Goal: Information Seeking & Learning: Learn about a topic

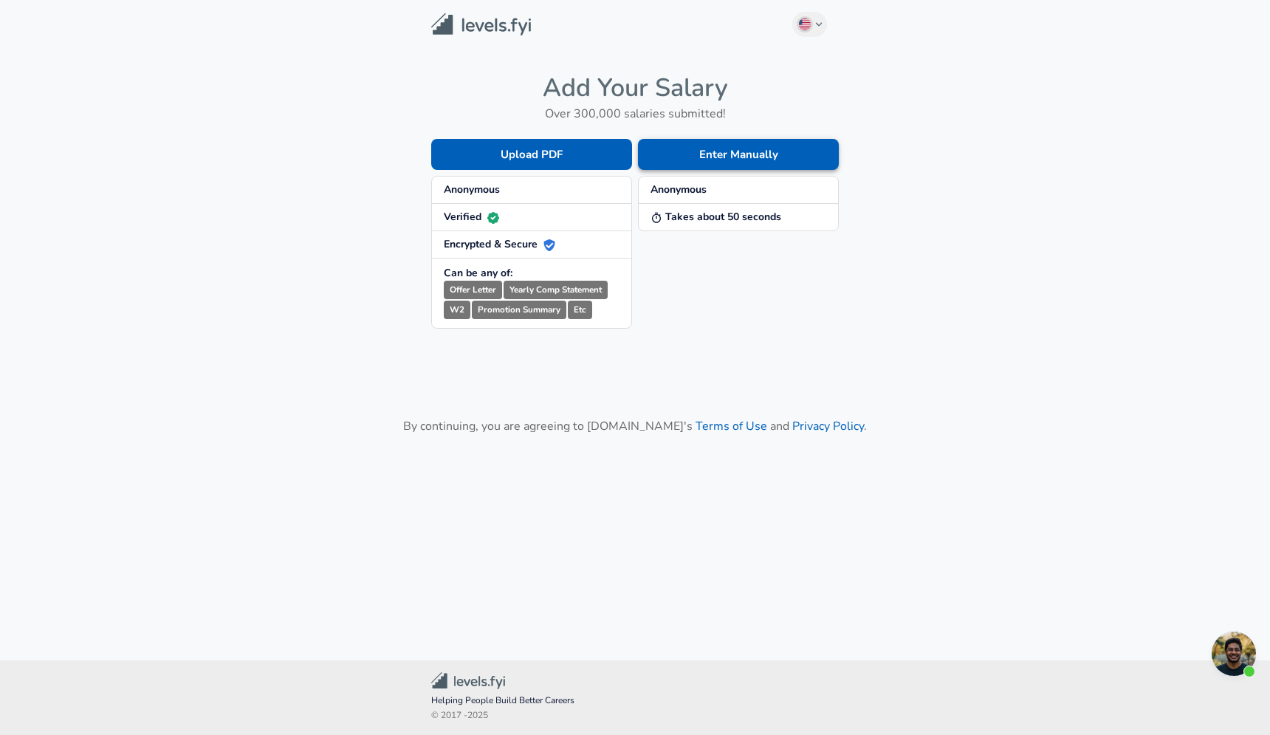
click at [715, 153] on button "Enter Manually" at bounding box center [738, 154] width 201 height 31
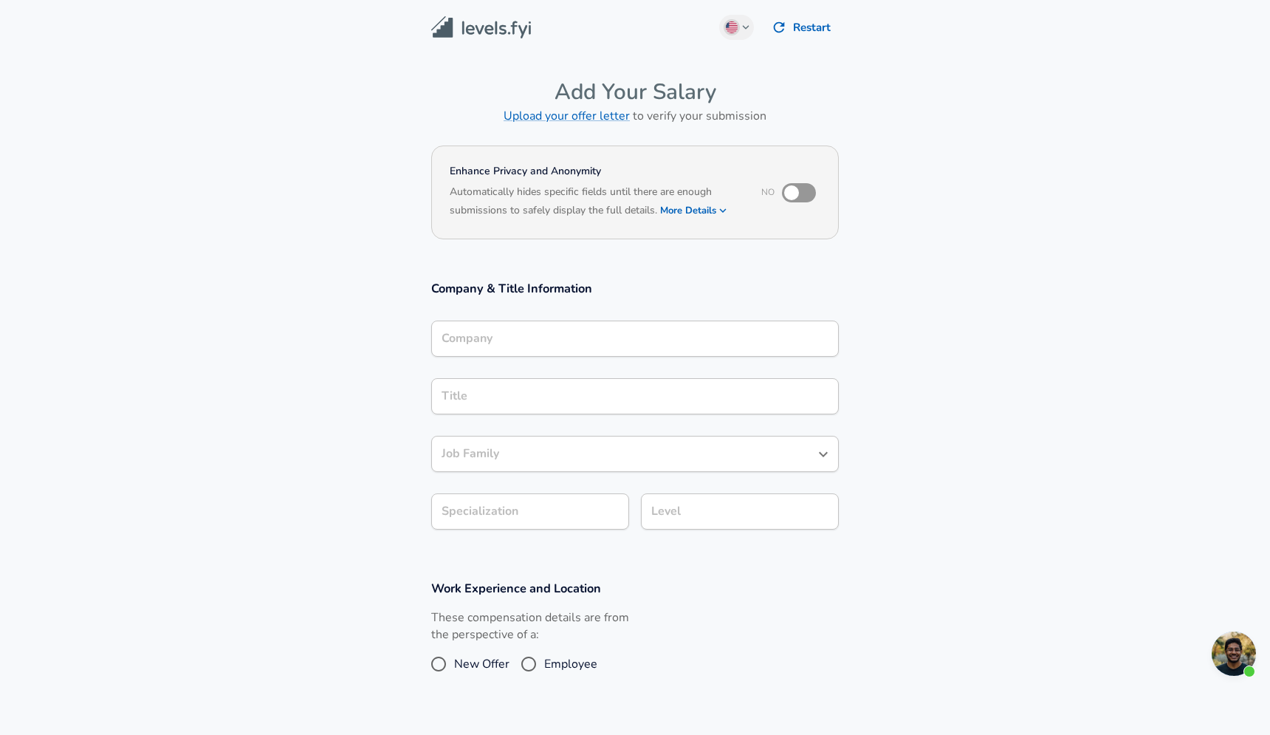
click at [456, 27] on img at bounding box center [481, 27] width 100 height 23
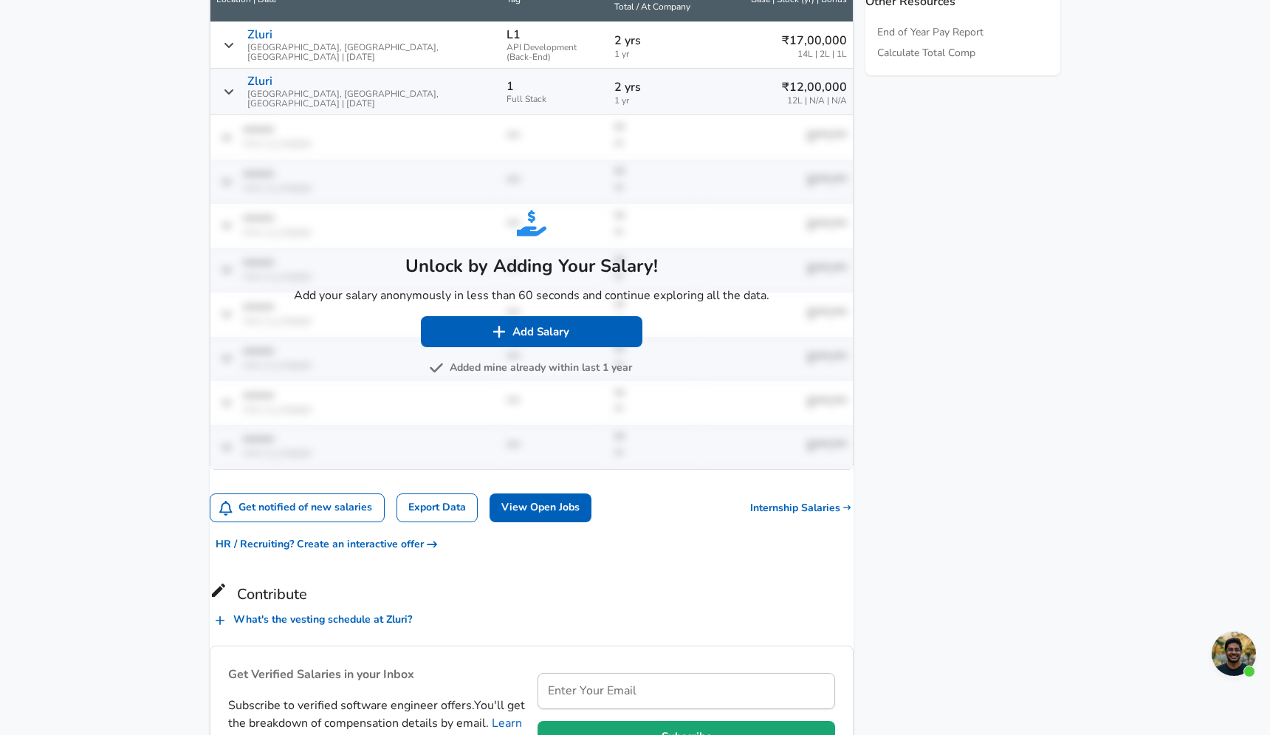
scroll to position [859, 0]
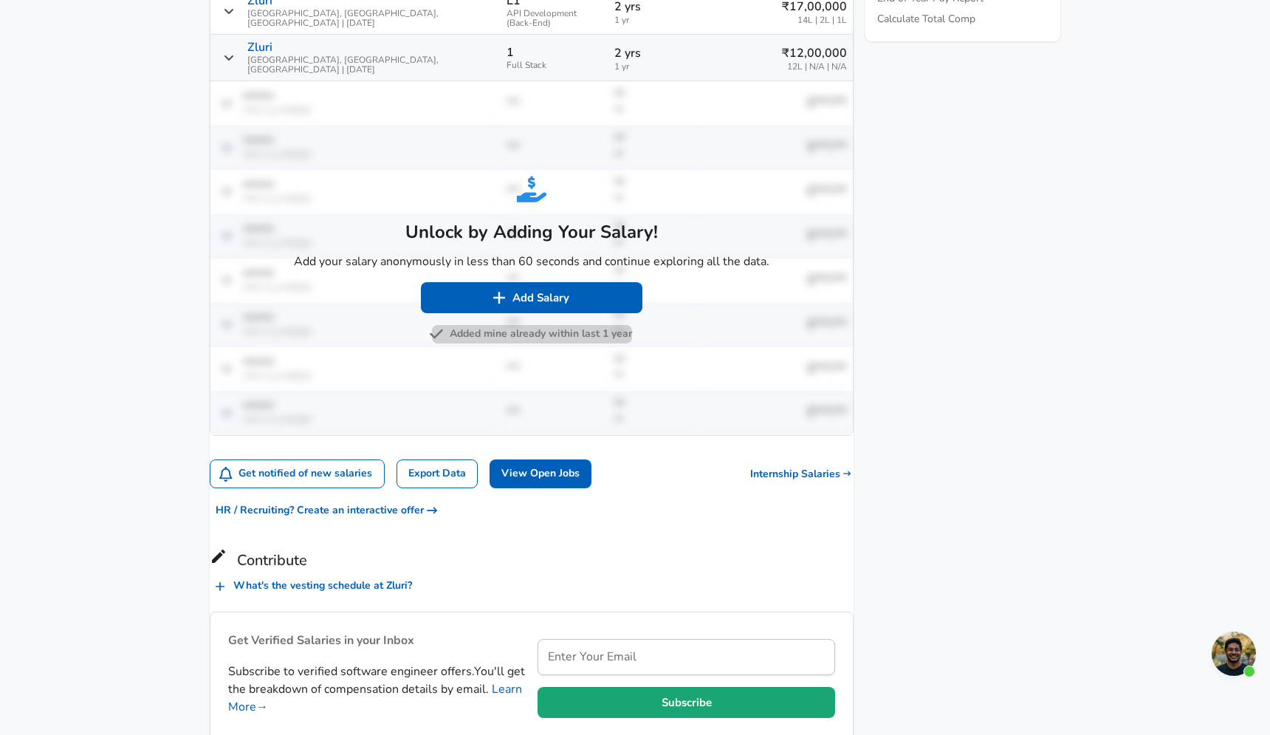
click at [528, 325] on button "Added mine already within last 1 year" at bounding box center [532, 334] width 200 height 18
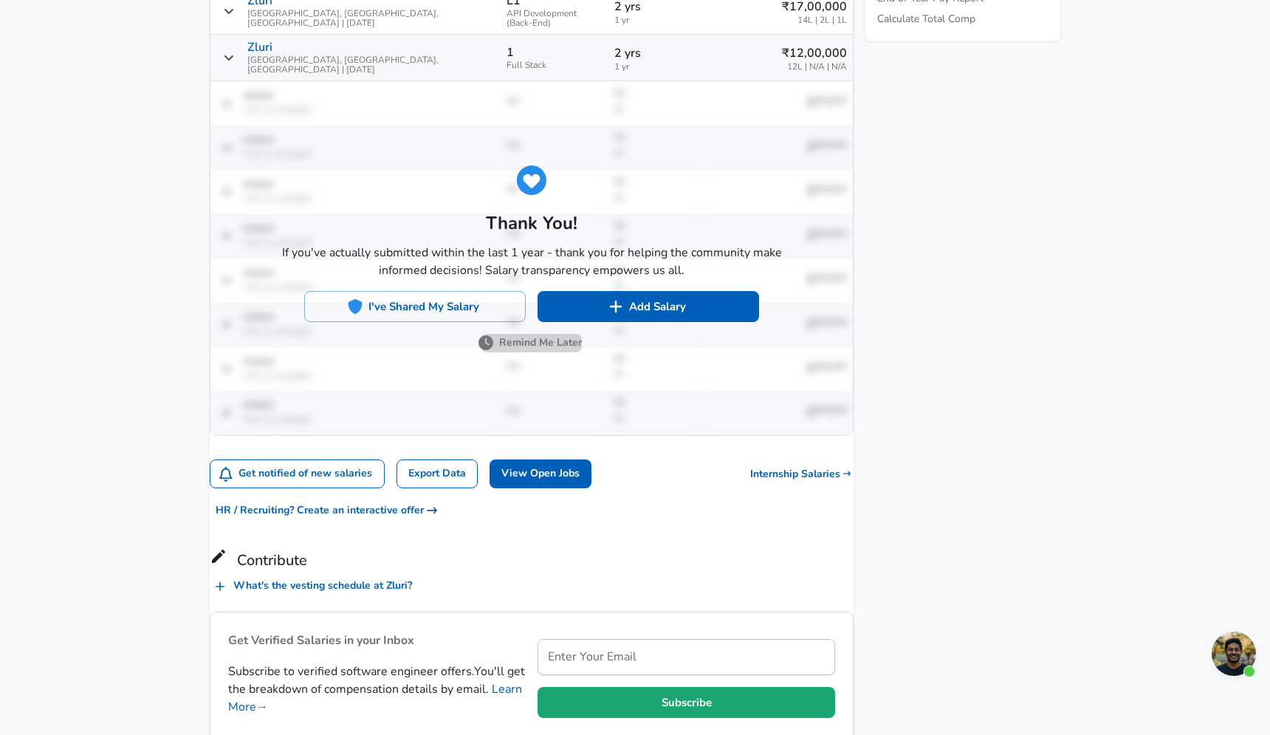
click at [528, 334] on button "Remind Me Later" at bounding box center [531, 343] width 100 height 18
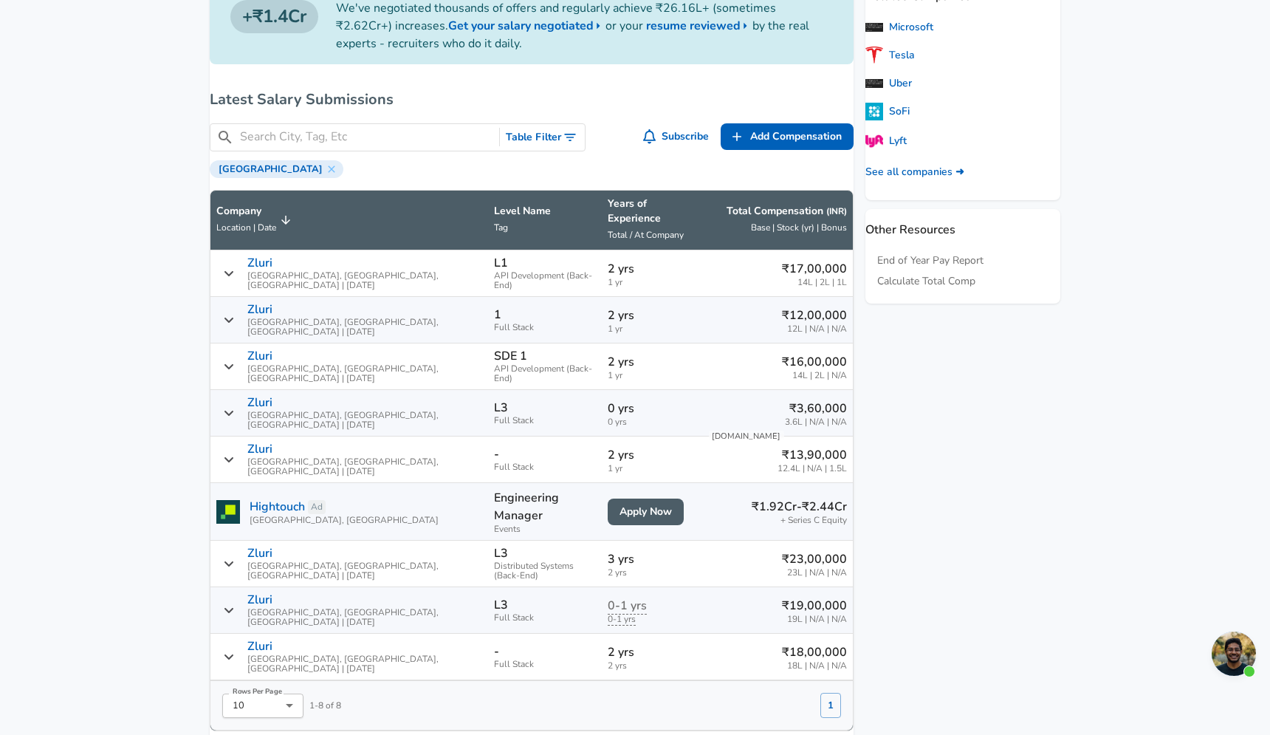
scroll to position [588, 0]
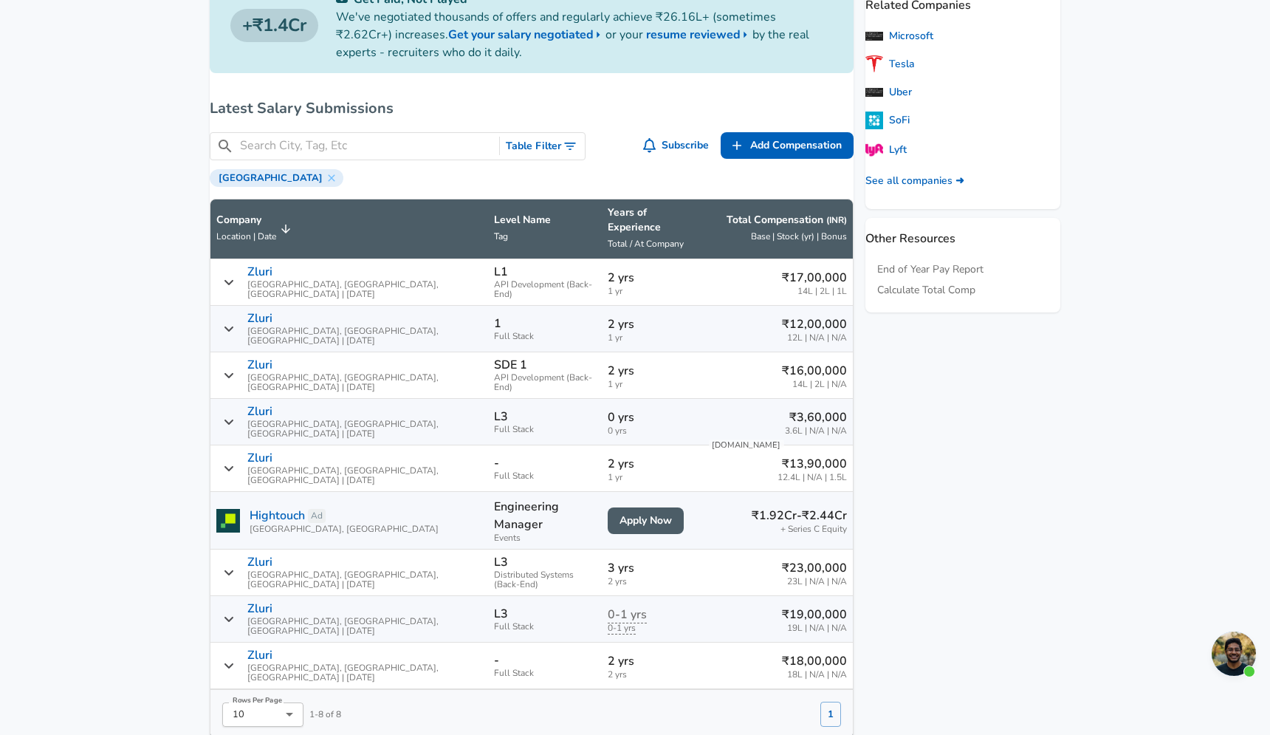
click at [608, 212] on p "Years of Experience" at bounding box center [652, 220] width 88 height 30
click at [608, 238] on span "Total / At Company" at bounding box center [646, 244] width 76 height 12
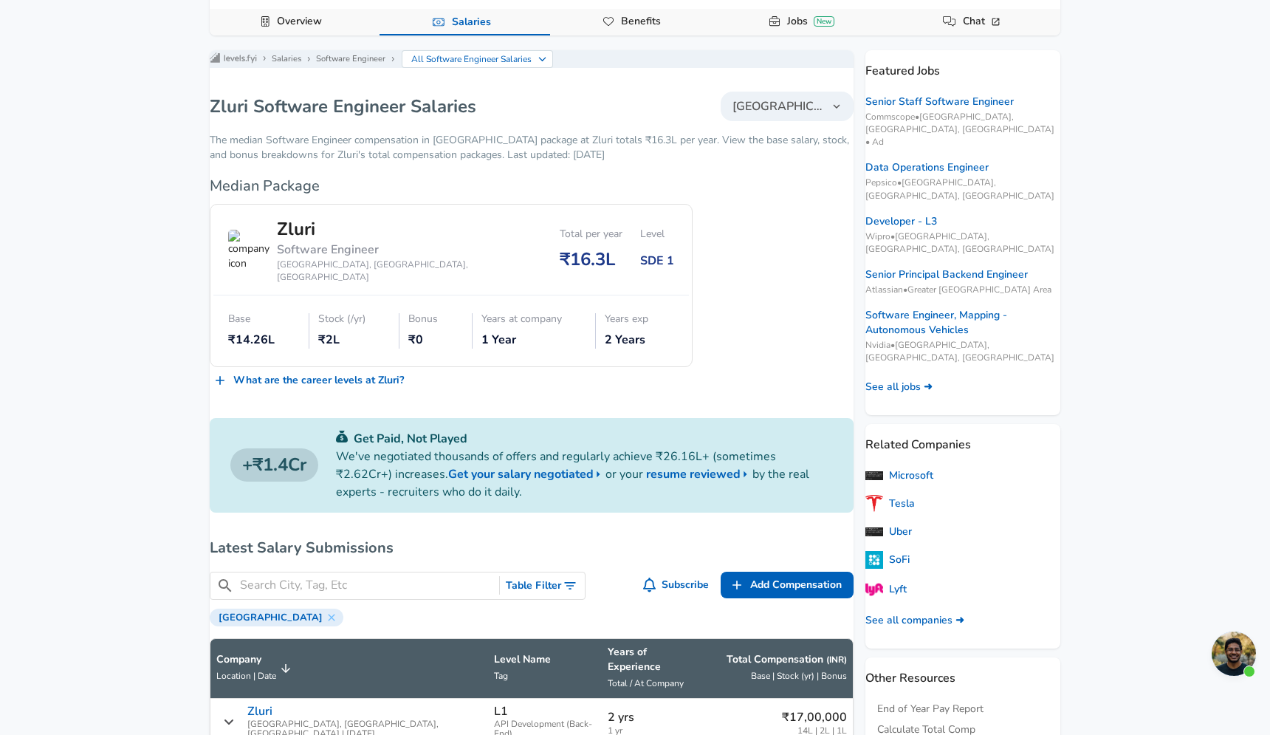
scroll to position [0, 0]
